Goal: Task Accomplishment & Management: Manage account settings

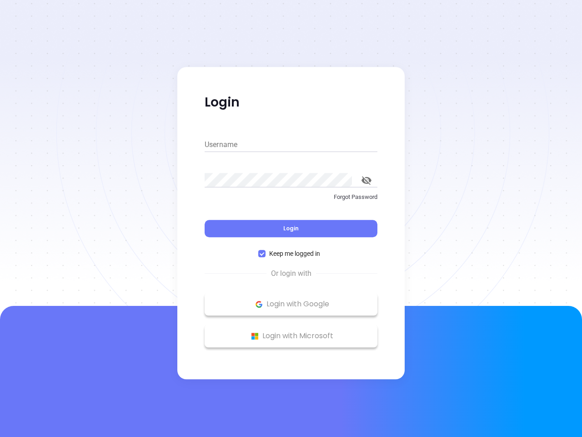
click at [291, 218] on div "Login" at bounding box center [291, 223] width 173 height 28
click at [291, 145] on input "Username" at bounding box center [291, 144] width 173 height 15
click at [367, 180] on icon "toggle password visibility" at bounding box center [367, 180] width 10 height 9
click at [291, 228] on span "Login" at bounding box center [290, 228] width 15 height 8
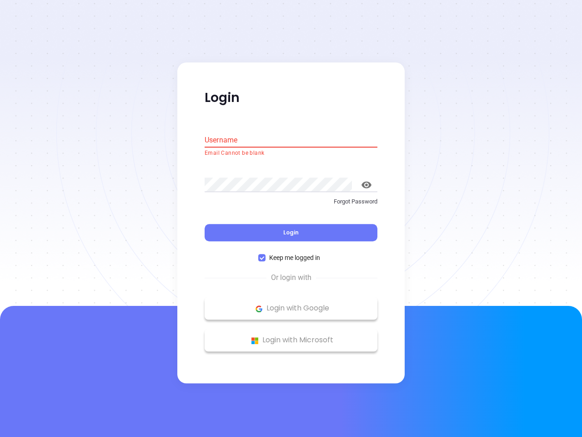
click at [291, 253] on span "Keep me logged in" at bounding box center [295, 258] width 58 height 10
click at [266, 254] on input "Keep me logged in" at bounding box center [261, 257] width 7 height 7
checkbox input "false"
click at [291, 304] on p "Login with Google" at bounding box center [291, 309] width 164 height 14
click at [291, 336] on p "Login with Microsoft" at bounding box center [291, 340] width 164 height 14
